Goal: Task Accomplishment & Management: Manage account settings

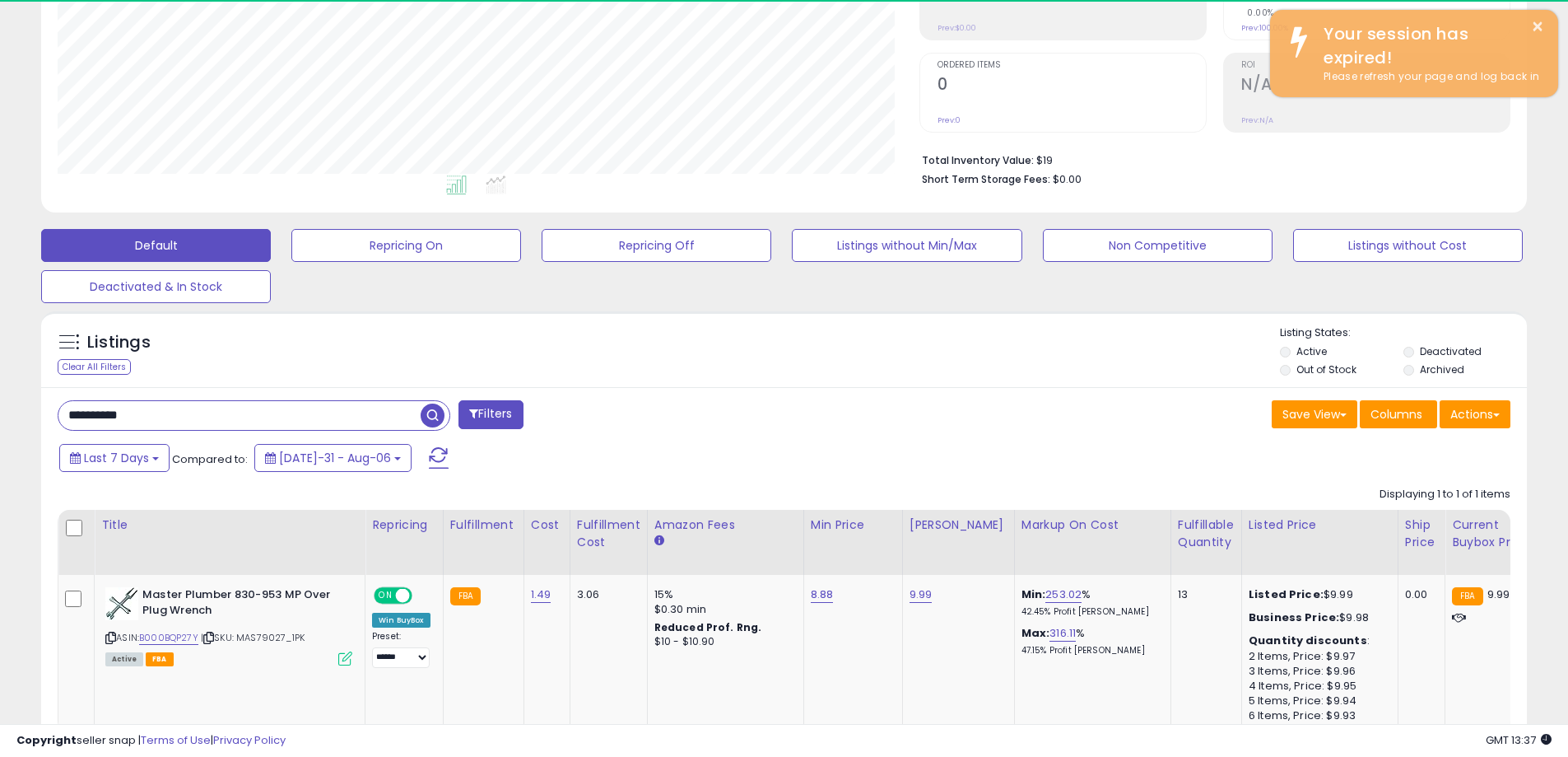
scroll to position [330, 0]
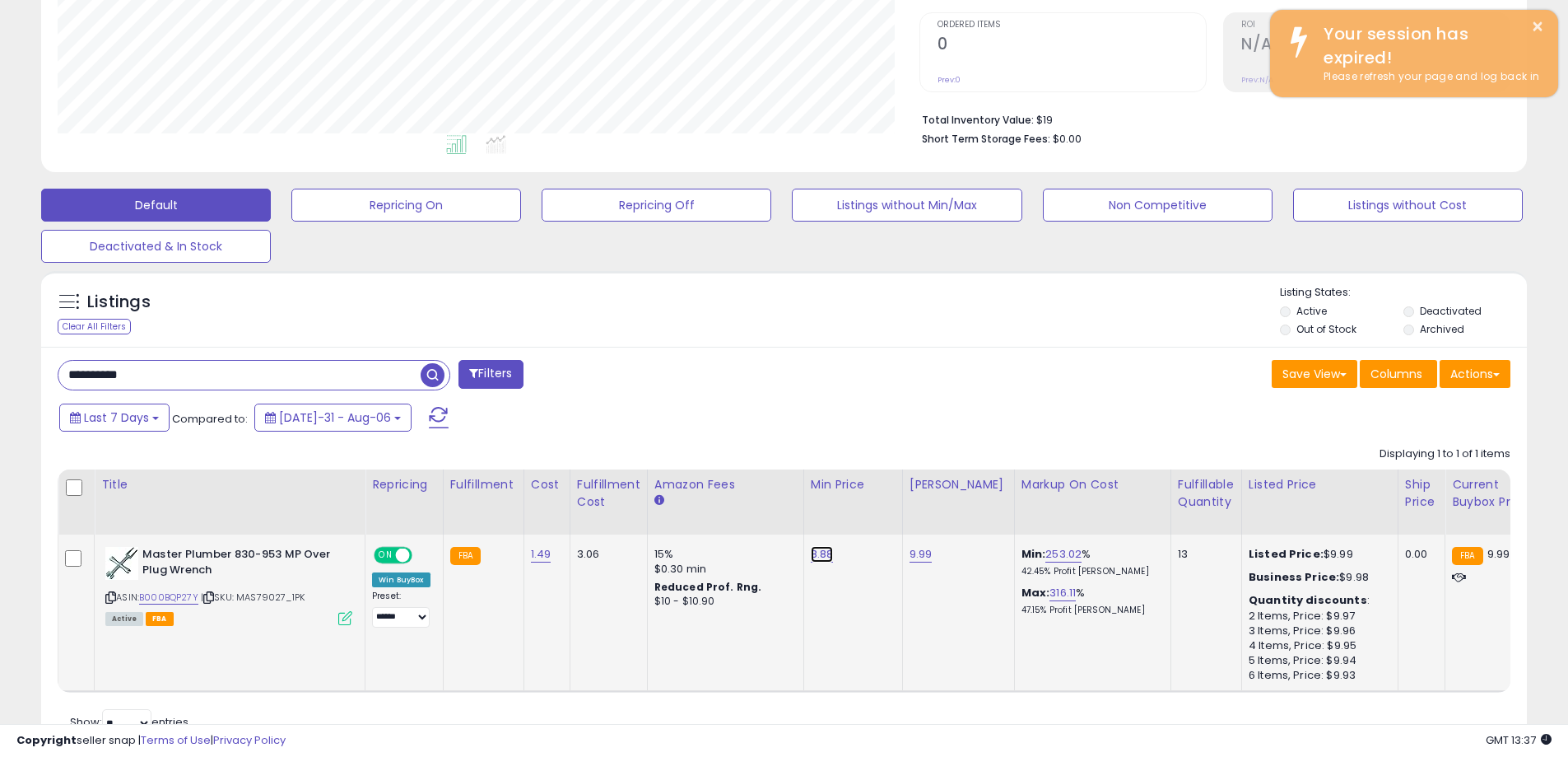
click at [815, 555] on link "8.88" at bounding box center [823, 554] width 23 height 16
click at [918, 599] on td "9.99" at bounding box center [959, 613] width 112 height 157
click at [919, 559] on link "9.99" at bounding box center [922, 554] width 23 height 16
click at [978, 518] on button "submit" at bounding box center [964, 512] width 28 height 25
click at [880, 507] on button "submit" at bounding box center [866, 512] width 28 height 25
